Goal: Information Seeking & Learning: Learn about a topic

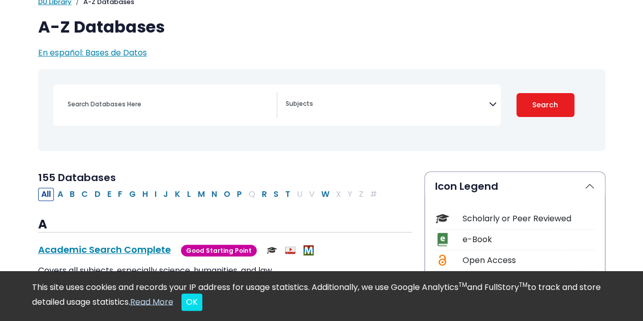
scroll to position [76, 0]
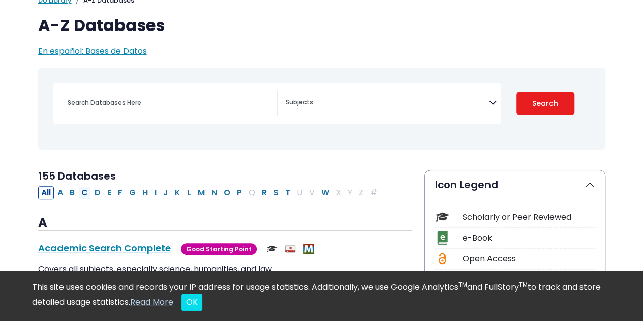
click at [85, 190] on button "C" at bounding box center [84, 192] width 13 height 13
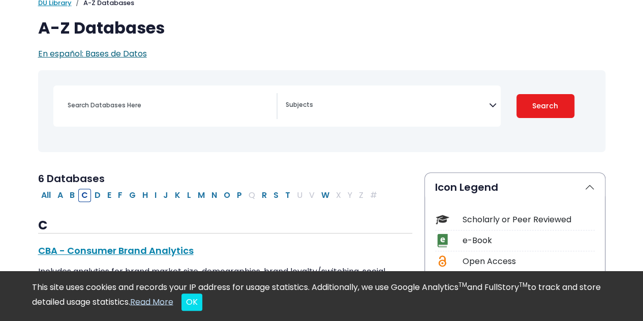
select select "Database Subject Filter"
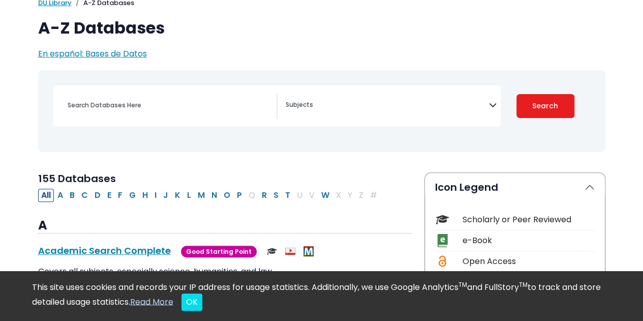
scroll to position [76, 0]
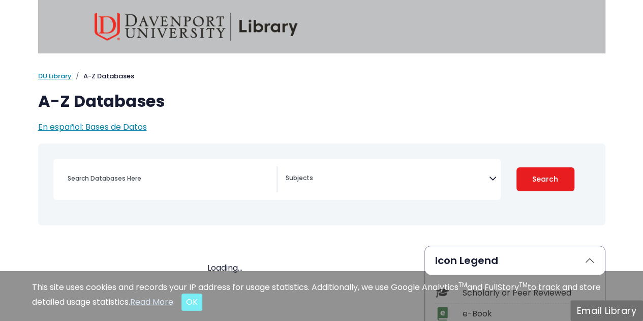
select select "Database Subject Filter"
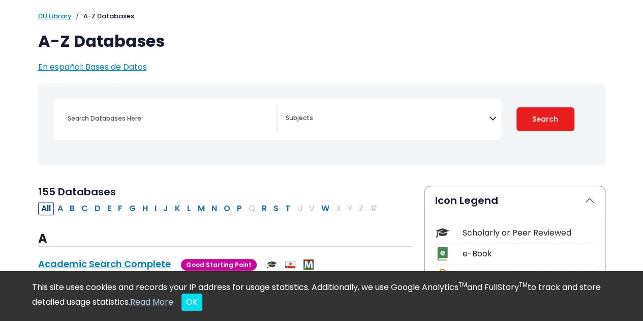
scroll to position [61, 0]
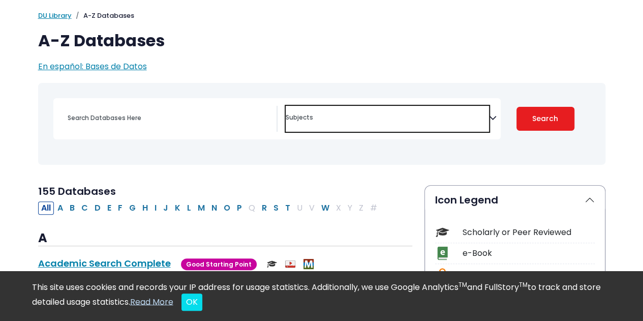
click at [350, 124] on span "Search filters" at bounding box center [387, 119] width 203 height 26
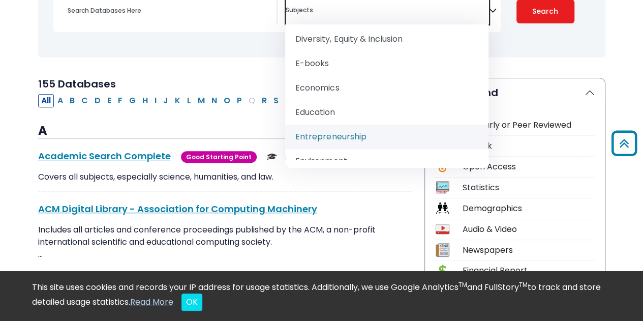
scroll to position [166, 0]
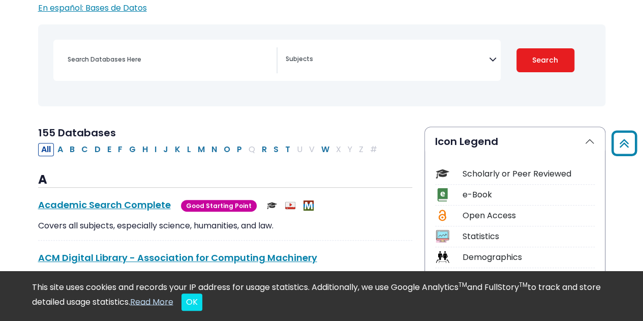
scroll to position [94, 0]
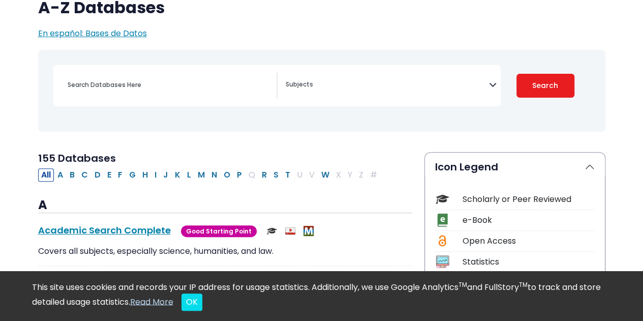
click at [131, 94] on div "Search filters" at bounding box center [169, 85] width 215 height 24
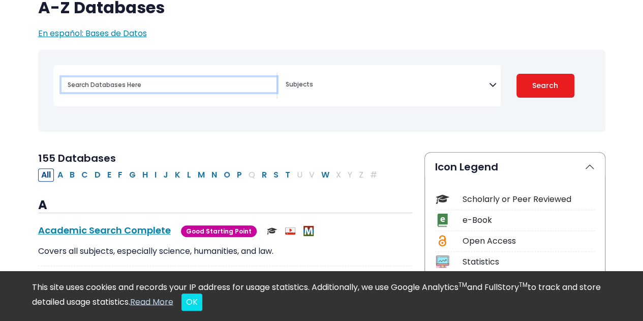
click at [121, 80] on input "Search database by title or keyword" at bounding box center [169, 84] width 215 height 15
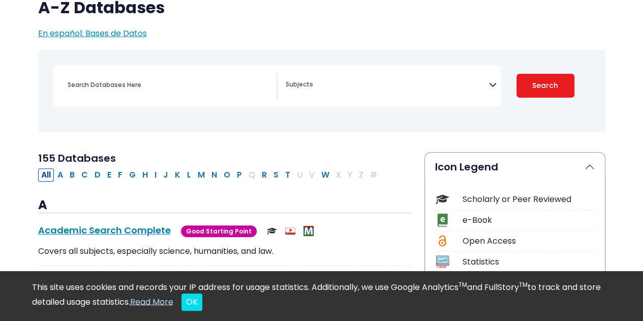
click at [293, 80] on span "Search filters" at bounding box center [387, 83] width 203 height 12
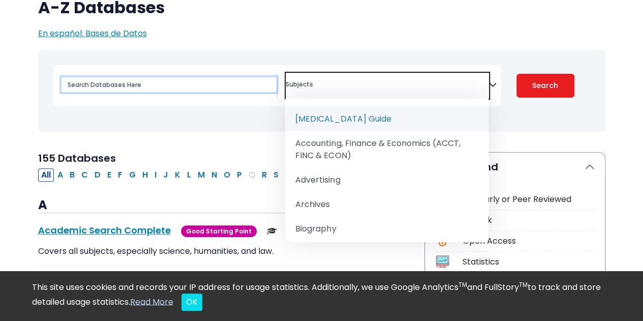
click at [221, 84] on input "Search database by title or keyword" at bounding box center [169, 84] width 215 height 15
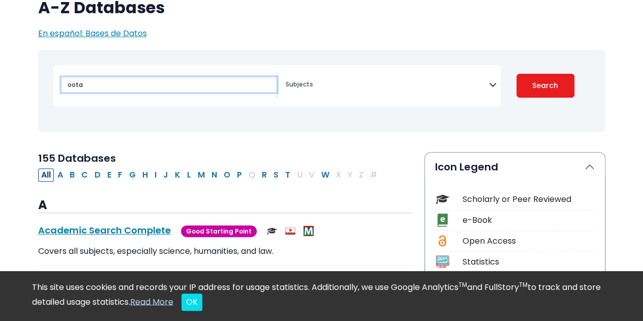
type input "oota"
click at [517, 74] on button "Search" at bounding box center [546, 86] width 58 height 24
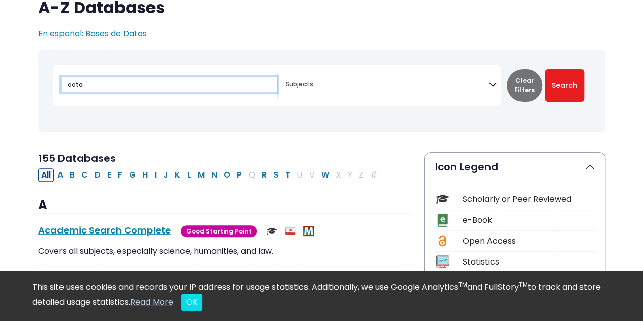
select select "Database Subject Filter"
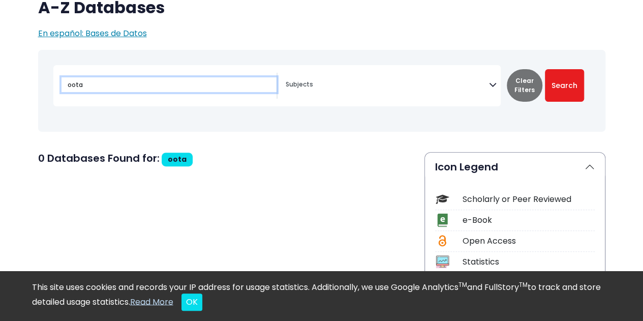
click at [214, 84] on input "oota" at bounding box center [169, 84] width 215 height 15
type input "o"
type input "aota"
click at [545, 69] on button "Search" at bounding box center [564, 85] width 39 height 33
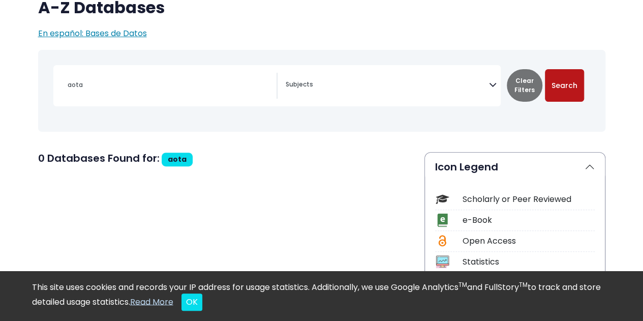
click at [567, 86] on button "Search" at bounding box center [564, 85] width 39 height 33
select select "Database Subject Filter"
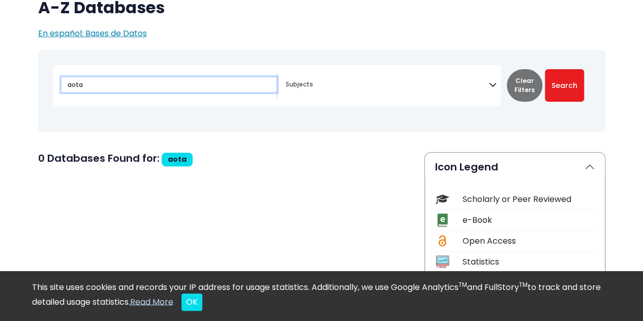
click at [201, 83] on input "aota" at bounding box center [169, 84] width 215 height 15
type input "a"
type input "occupational therapy"
click at [545, 69] on button "Search" at bounding box center [564, 85] width 39 height 33
select select "Database Subject Filter"
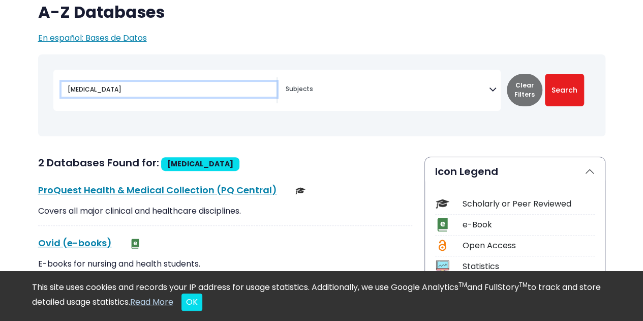
scroll to position [94, 0]
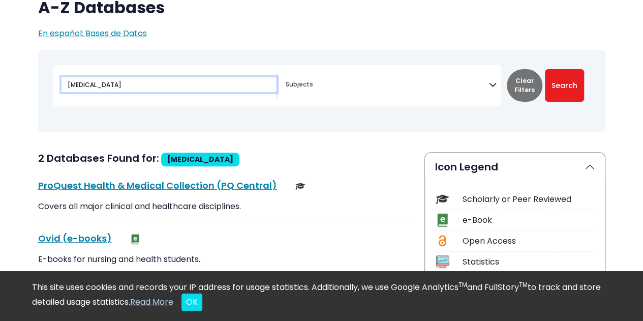
type input "aota"
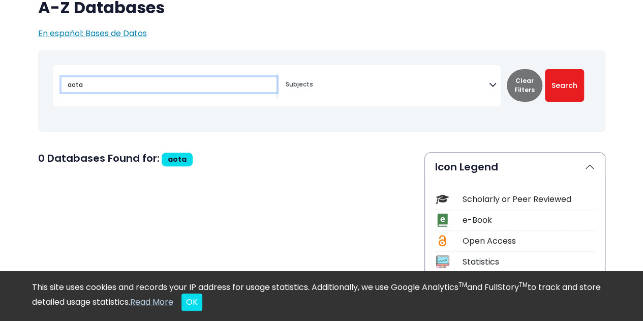
select select "Database Subject Filter"
type input "oota"
select select "Database Subject Filter"
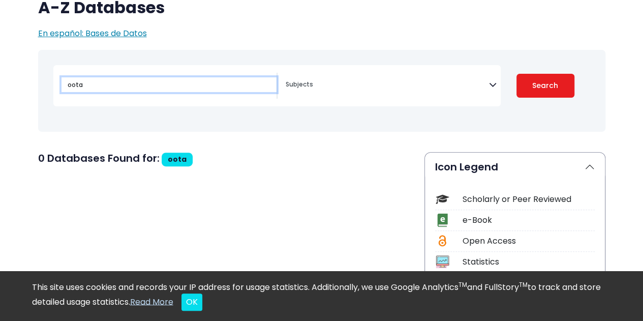
select select "Database Subject Filter"
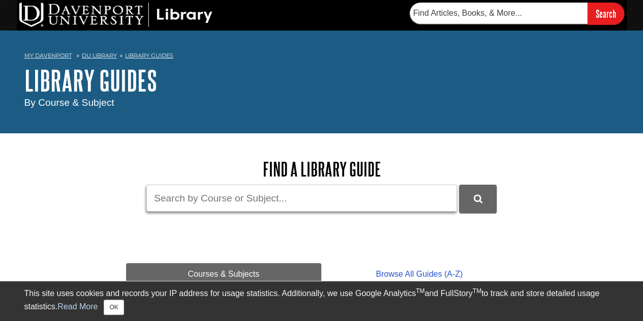
click at [222, 209] on input "Guide Search Terms" at bounding box center [301, 198] width 311 height 27
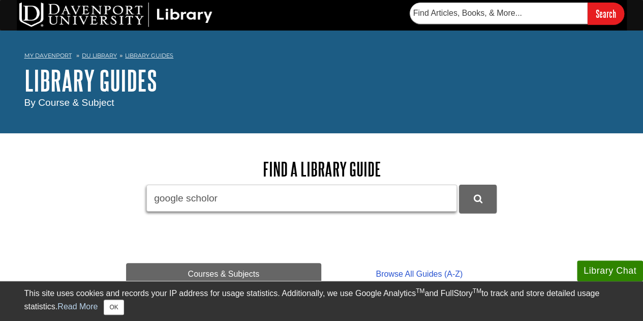
type input "google scholor"
click at [459, 185] on button "DU Library Guides Search" at bounding box center [478, 199] width 38 height 28
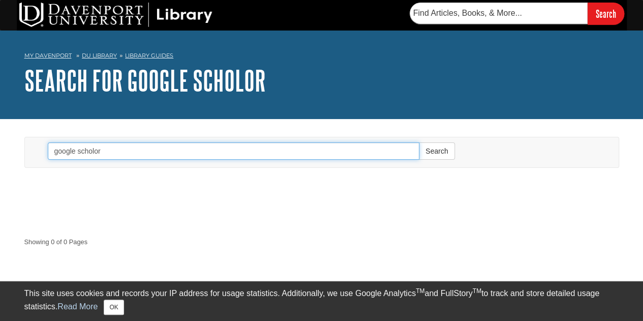
click at [125, 158] on input "google scholor" at bounding box center [234, 150] width 372 height 17
type input "google schol"
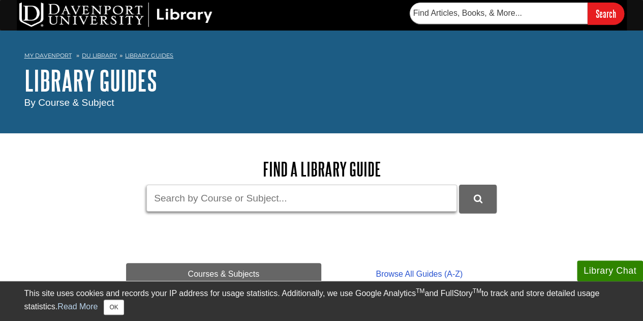
click at [222, 205] on input "Guide Search Terms" at bounding box center [301, 198] width 311 height 27
click at [459, 185] on button "DU Library Guides Search" at bounding box center [478, 199] width 38 height 28
paste input "scholar"
type input "Google scholar"
click at [459, 185] on button "DU Library Guides Search" at bounding box center [478, 199] width 38 height 28
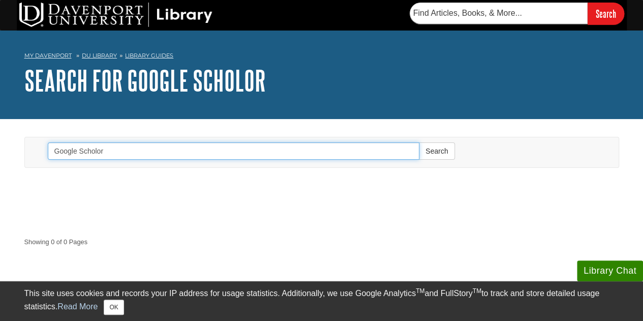
click at [181, 153] on input "Google Scholor" at bounding box center [234, 150] width 372 height 17
click at [419, 142] on button "Search" at bounding box center [437, 150] width 36 height 17
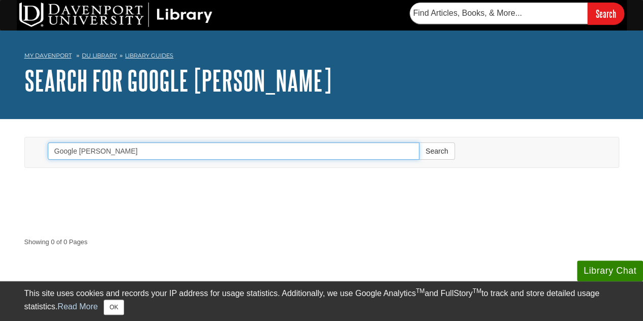
click at [94, 151] on input "Google [PERSON_NAME]" at bounding box center [234, 150] width 372 height 17
click at [419, 142] on button "Search" at bounding box center [437, 150] width 36 height 17
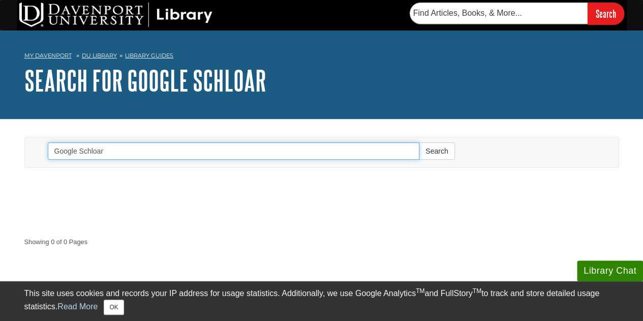
click at [111, 152] on input "Google Schloar" at bounding box center [234, 150] width 372 height 17
type input "Google"
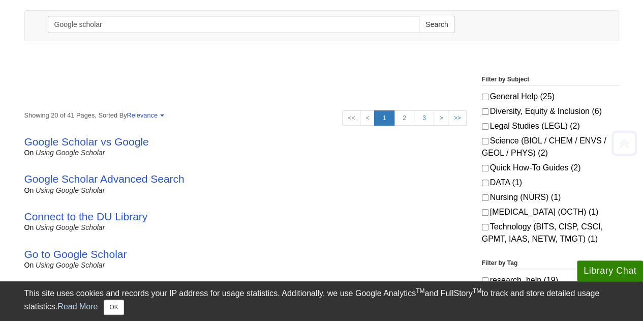
scroll to position [136, 0]
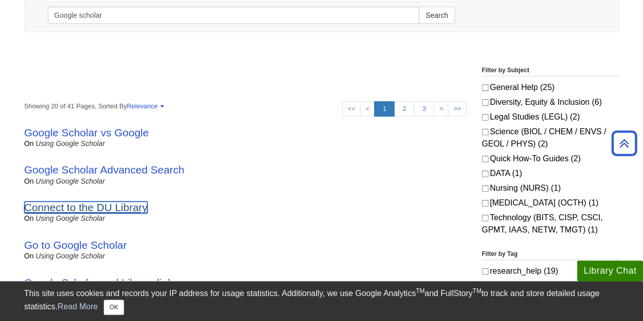
click at [115, 207] on link "Connect to the DU Library" at bounding box center [86, 207] width 124 height 12
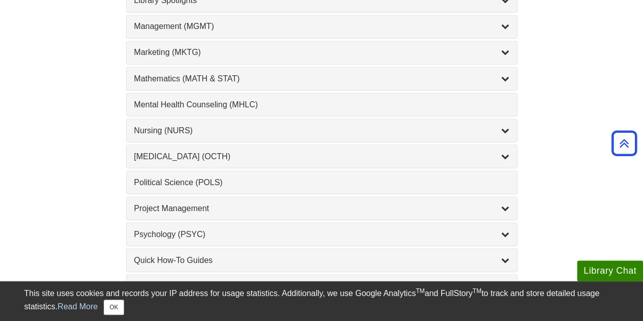
scroll to position [903, 0]
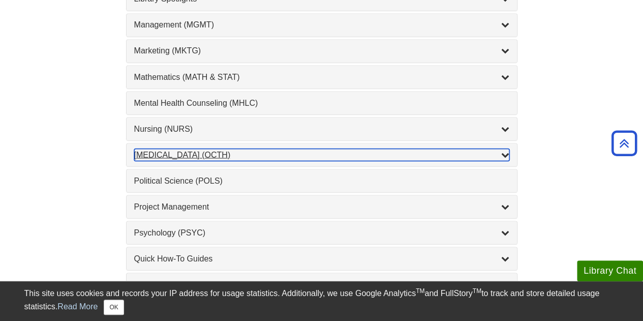
click at [272, 149] on div "[MEDICAL_DATA] (OCTH) , 2 guides" at bounding box center [321, 155] width 375 height 12
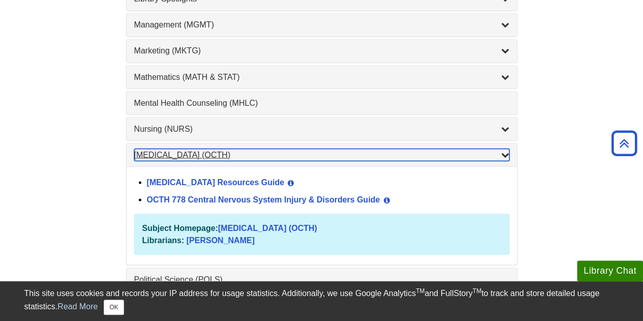
click at [216, 149] on div "[MEDICAL_DATA] (OCTH) , 2 guides" at bounding box center [321, 155] width 375 height 12
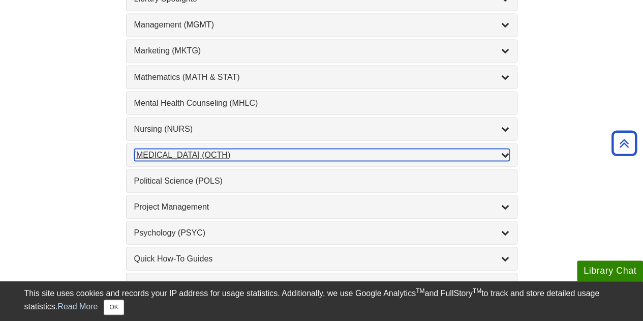
click at [216, 149] on div "Occupational Therapy (OCTH) , 2 guides" at bounding box center [321, 155] width 375 height 12
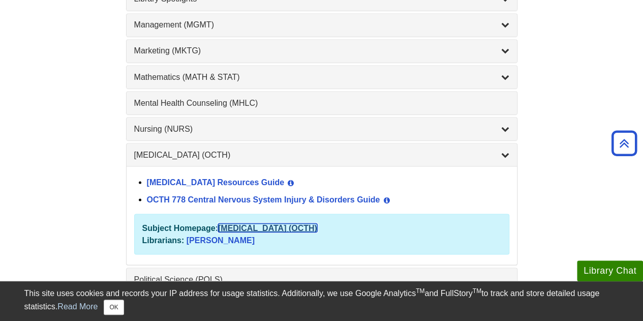
click at [262, 223] on link "Occupational Therapy (OCTH)" at bounding box center [267, 227] width 99 height 9
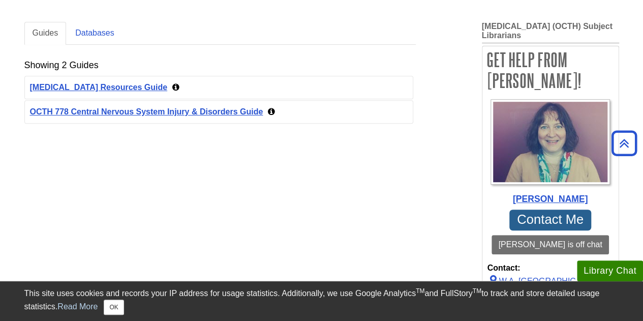
scroll to position [192, 0]
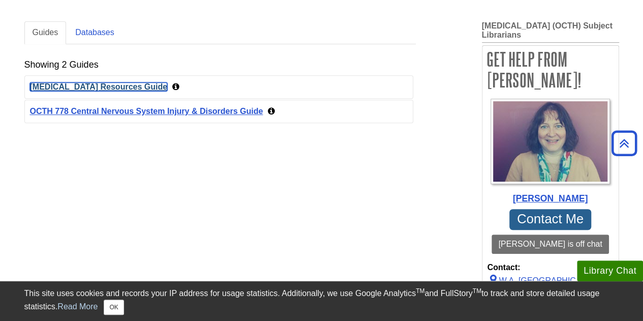
click at [141, 87] on link "[MEDICAL_DATA] Resources Guide" at bounding box center [99, 86] width 138 height 9
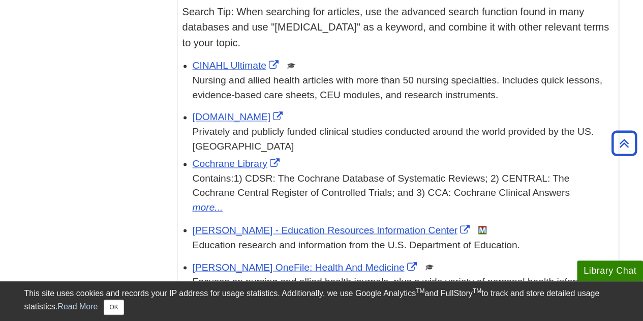
scroll to position [747, 0]
